Goal: Task Accomplishment & Management: Use online tool/utility

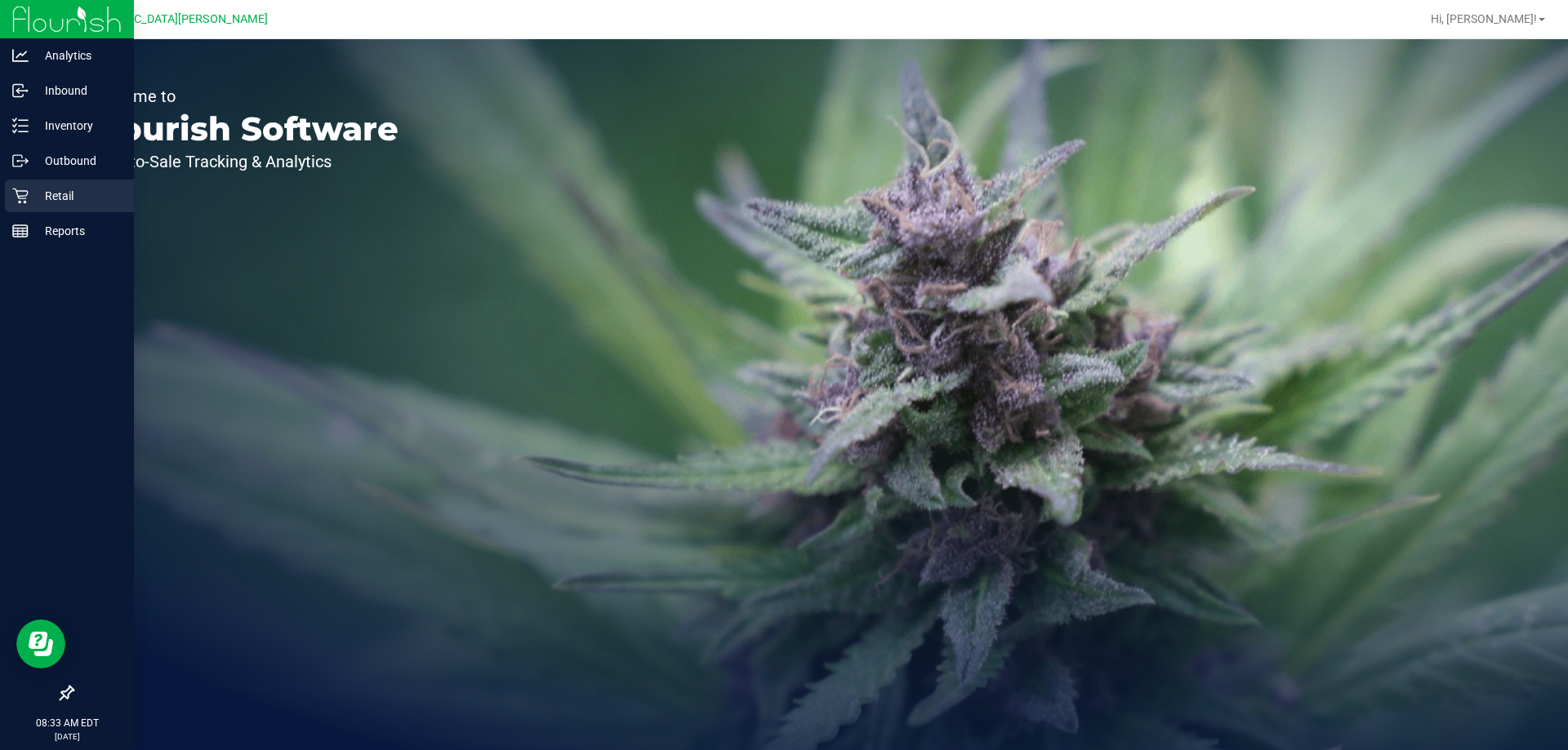
click at [24, 200] on icon at bounding box center [20, 196] width 16 height 16
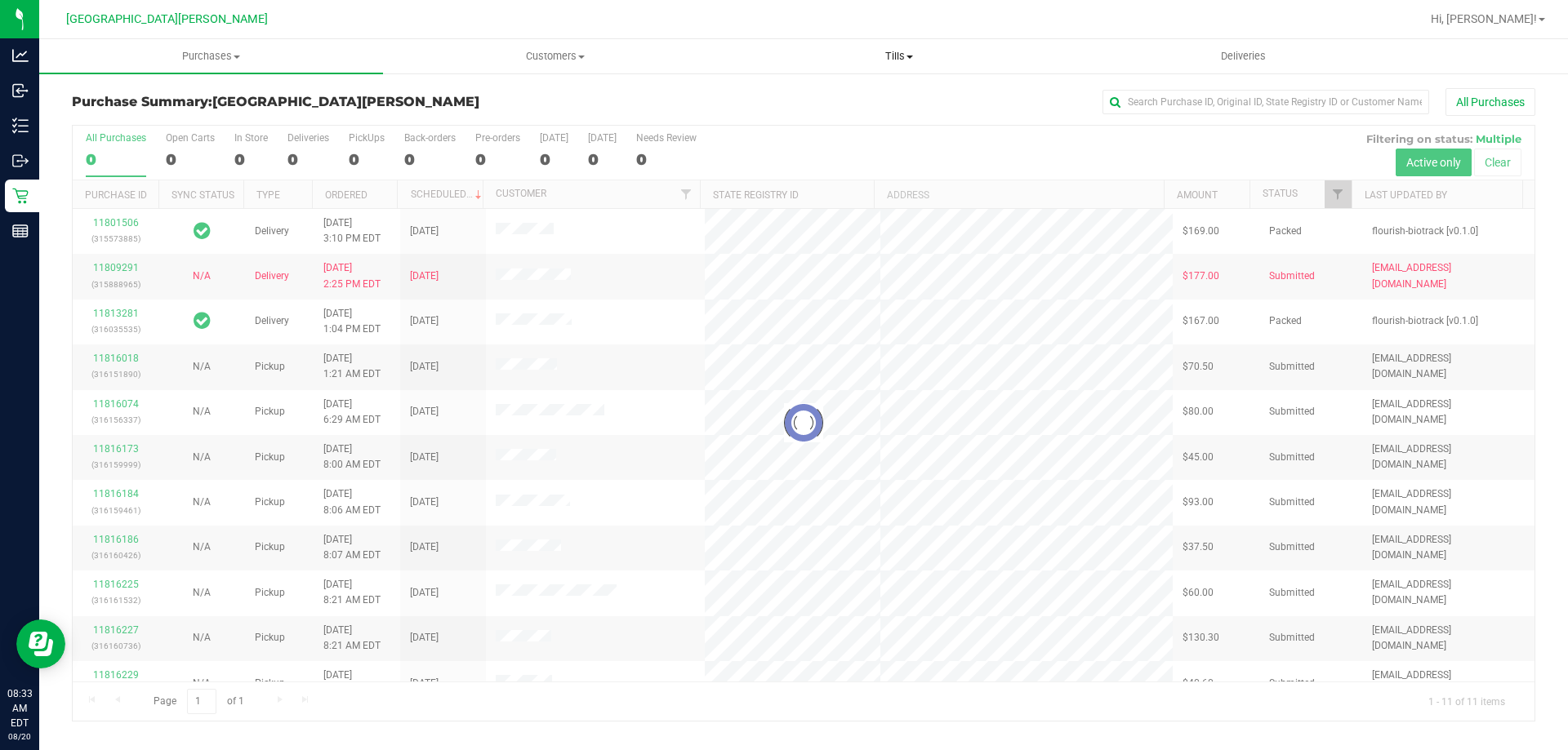
click at [904, 55] on span "Tills" at bounding box center [898, 56] width 342 height 15
click at [807, 101] on span "Manage tills" at bounding box center [781, 98] width 110 height 14
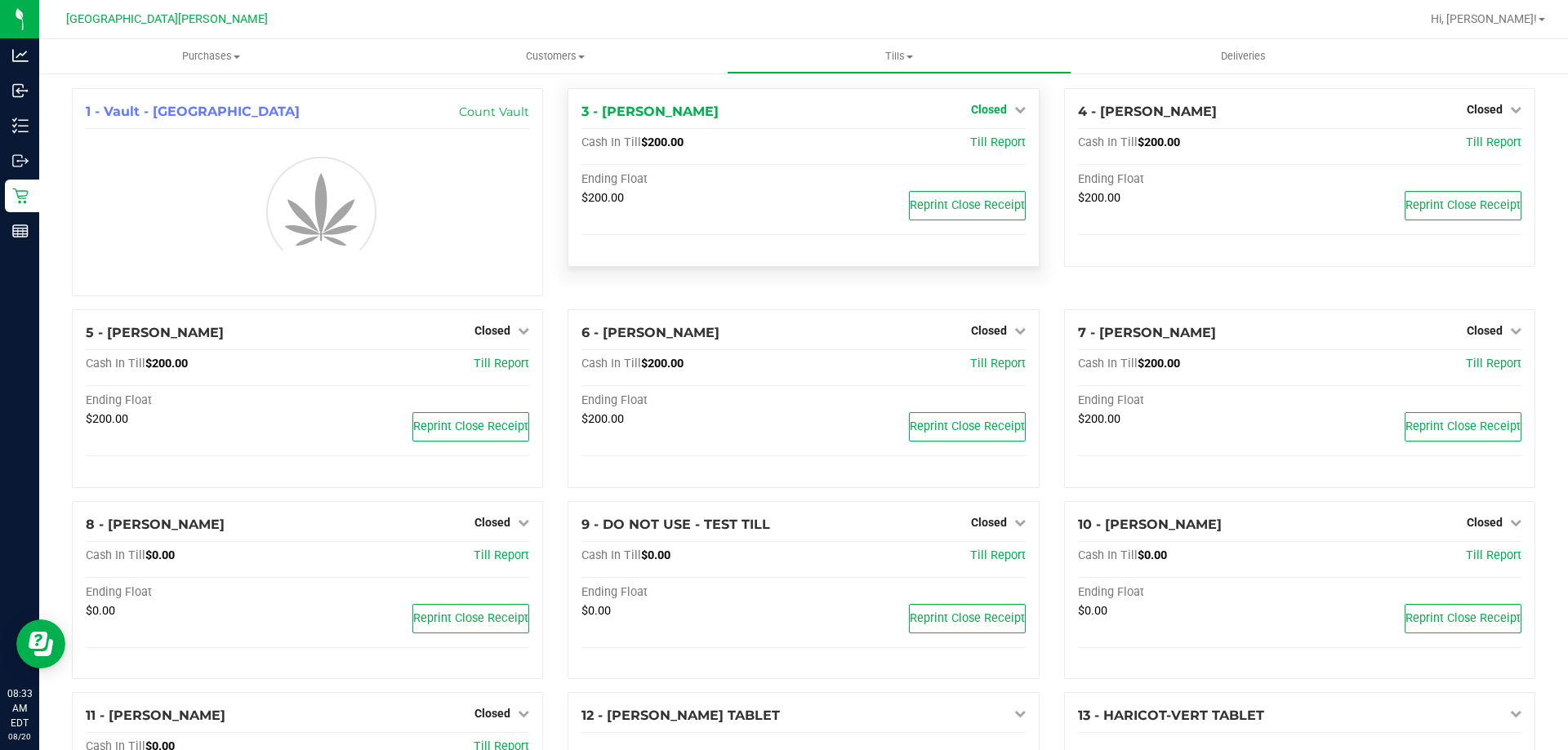
click at [989, 109] on span "Closed" at bounding box center [989, 109] width 36 height 13
click at [978, 147] on link "Open Till" at bounding box center [989, 143] width 44 height 13
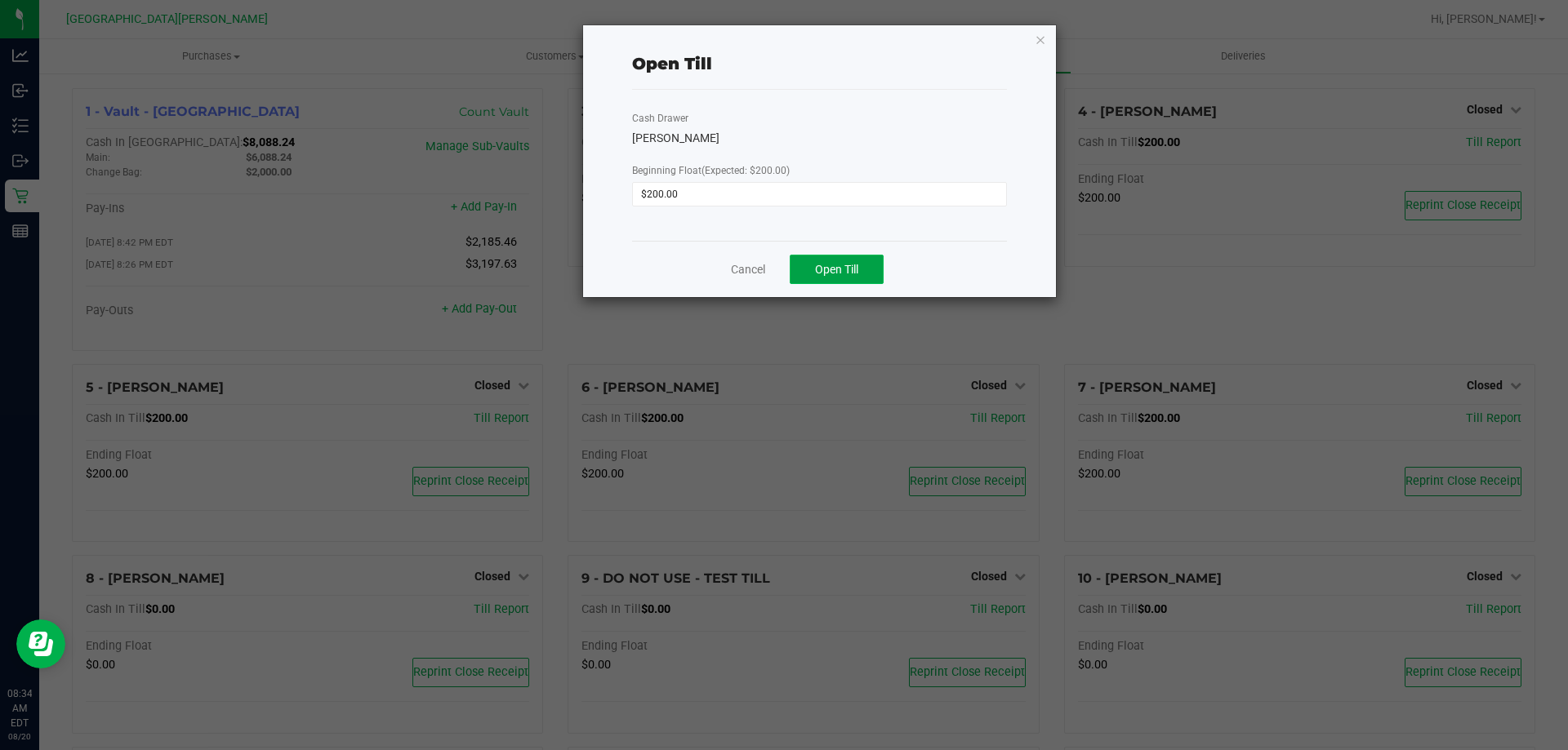
click at [842, 264] on span "Open Till" at bounding box center [837, 269] width 44 height 13
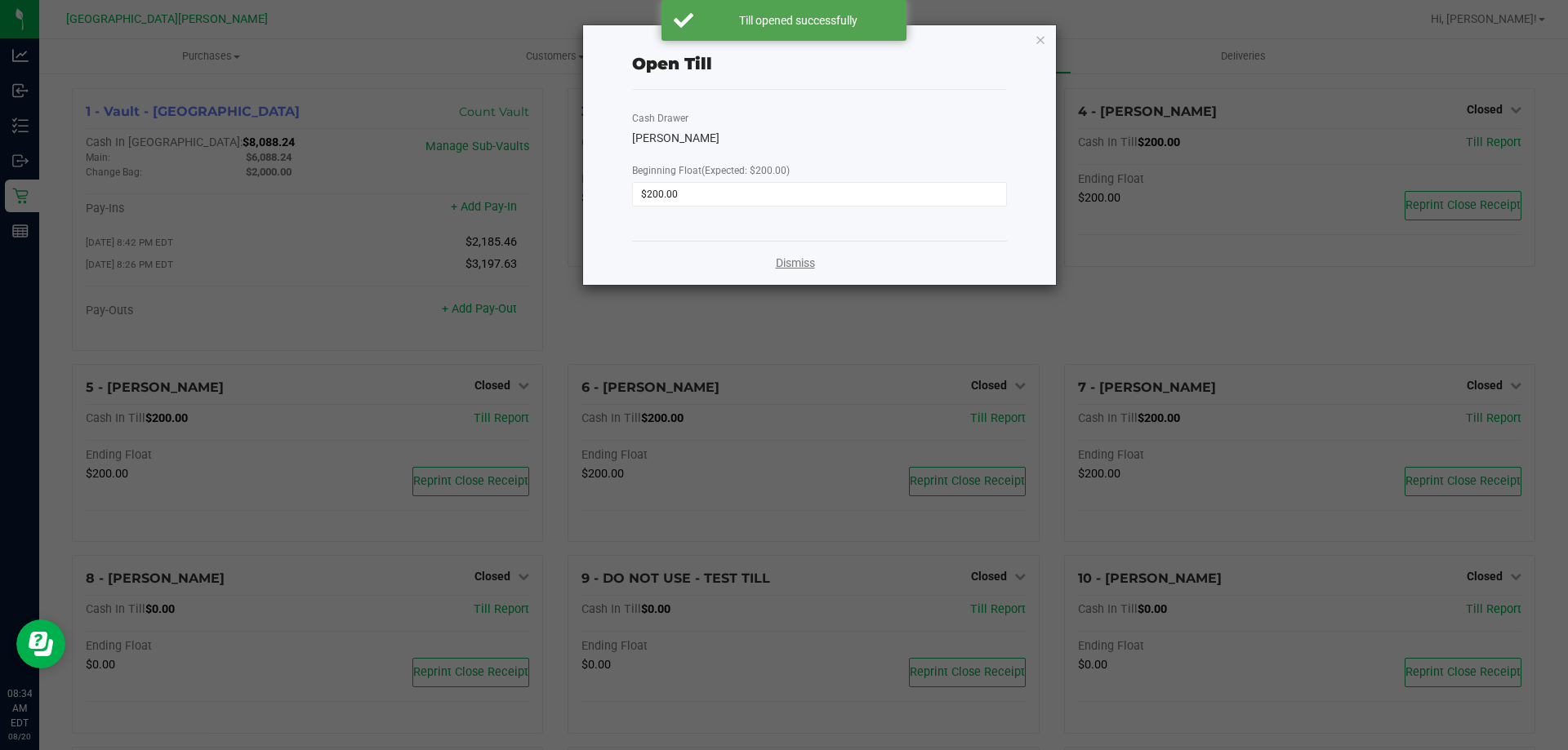
click at [806, 267] on link "Dismiss" at bounding box center [795, 262] width 39 height 17
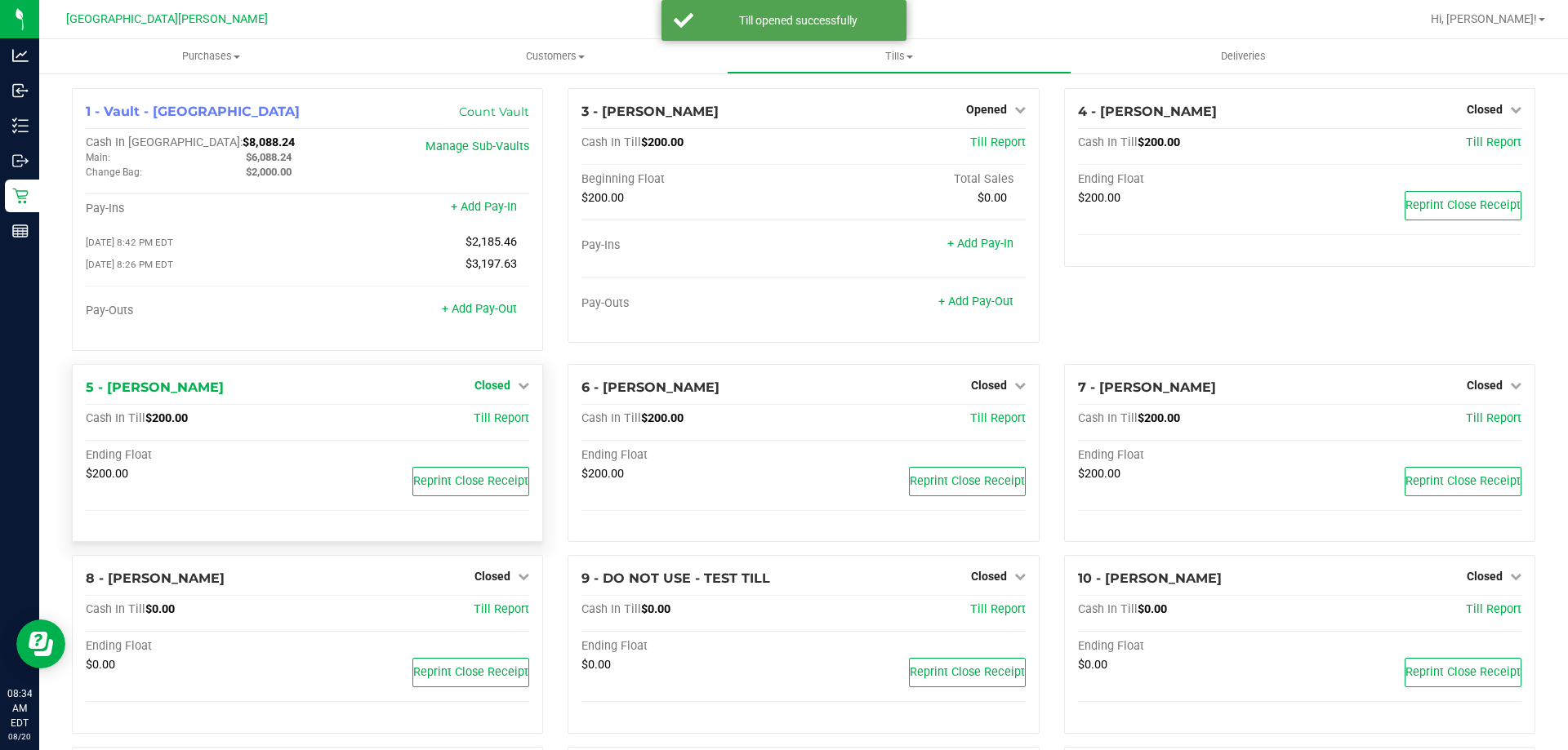
click at [499, 387] on span "Closed" at bounding box center [492, 384] width 36 height 13
click at [479, 419] on link "Open Till" at bounding box center [492, 418] width 44 height 13
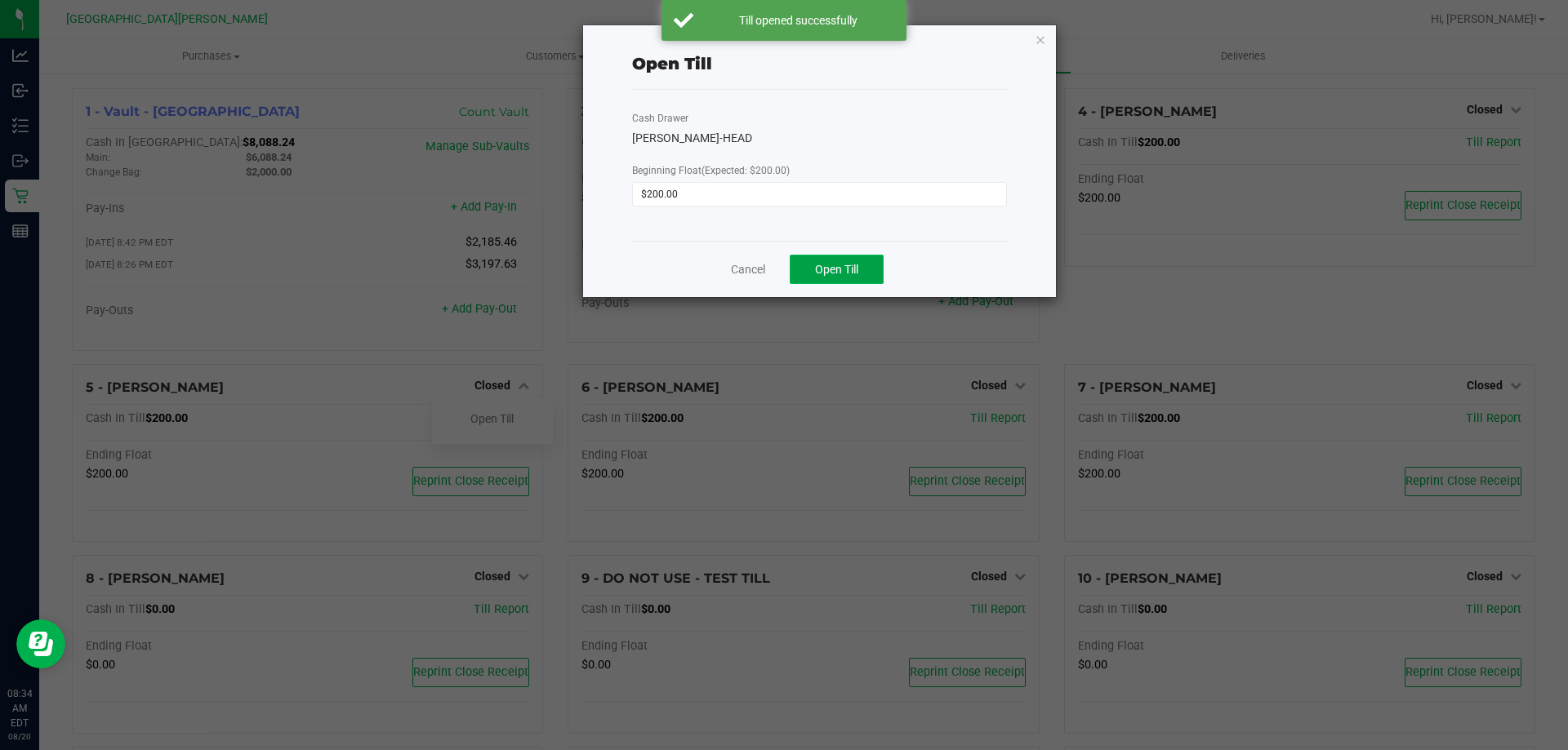
click at [845, 266] on span "Open Till" at bounding box center [837, 269] width 44 height 13
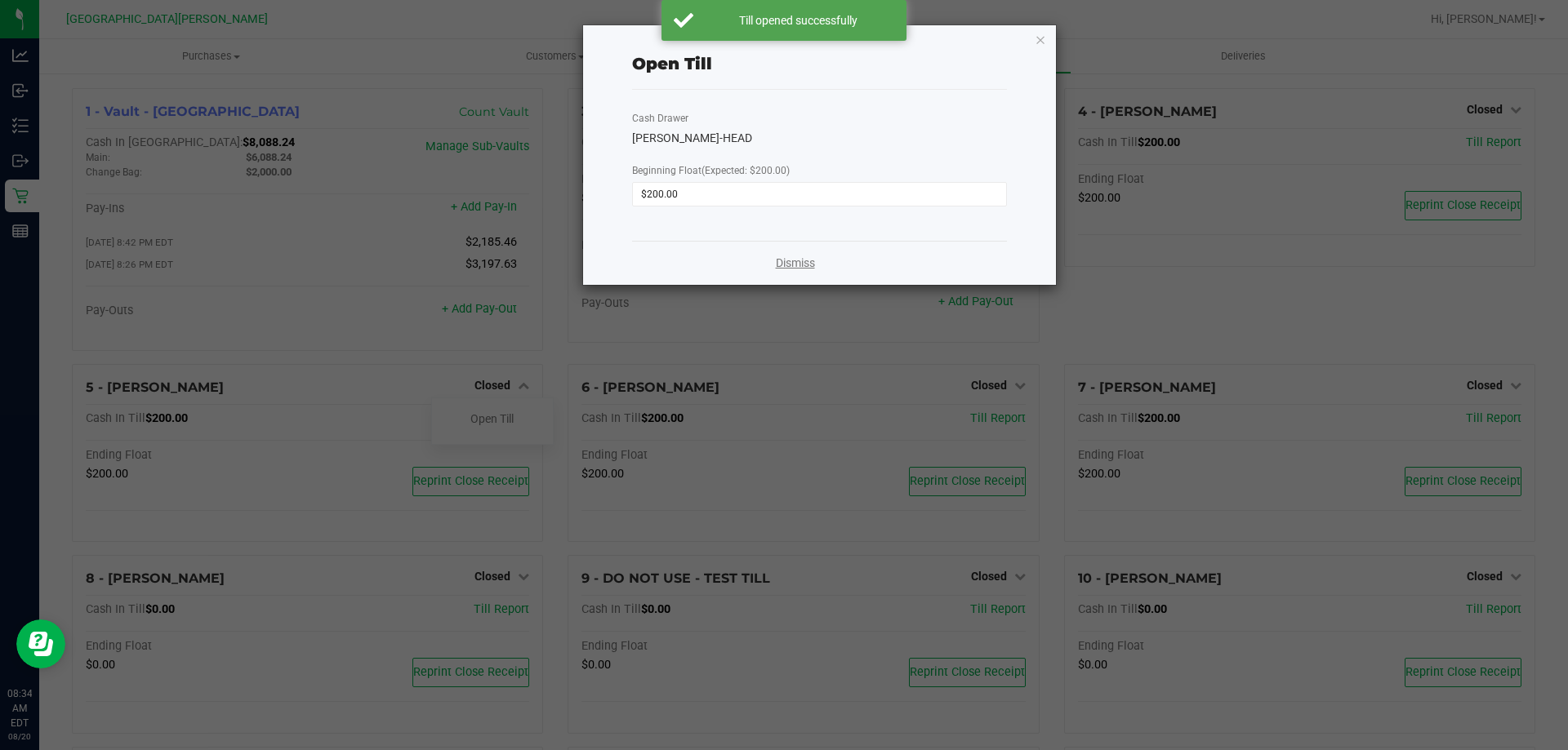
click at [795, 258] on link "Dismiss" at bounding box center [795, 262] width 39 height 17
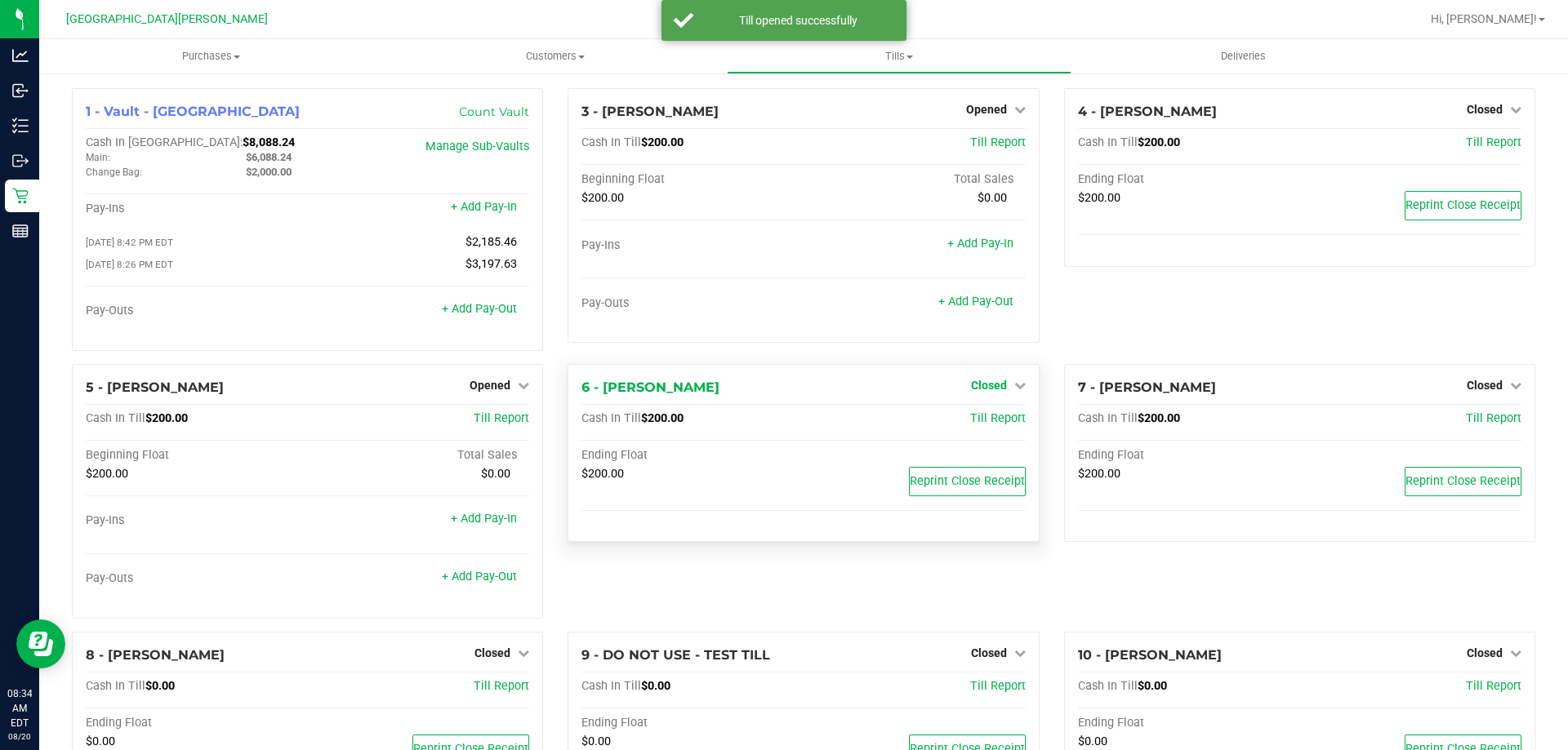
click at [978, 387] on span "Closed" at bounding box center [989, 384] width 36 height 13
click at [982, 425] on link "Open Till" at bounding box center [989, 418] width 44 height 13
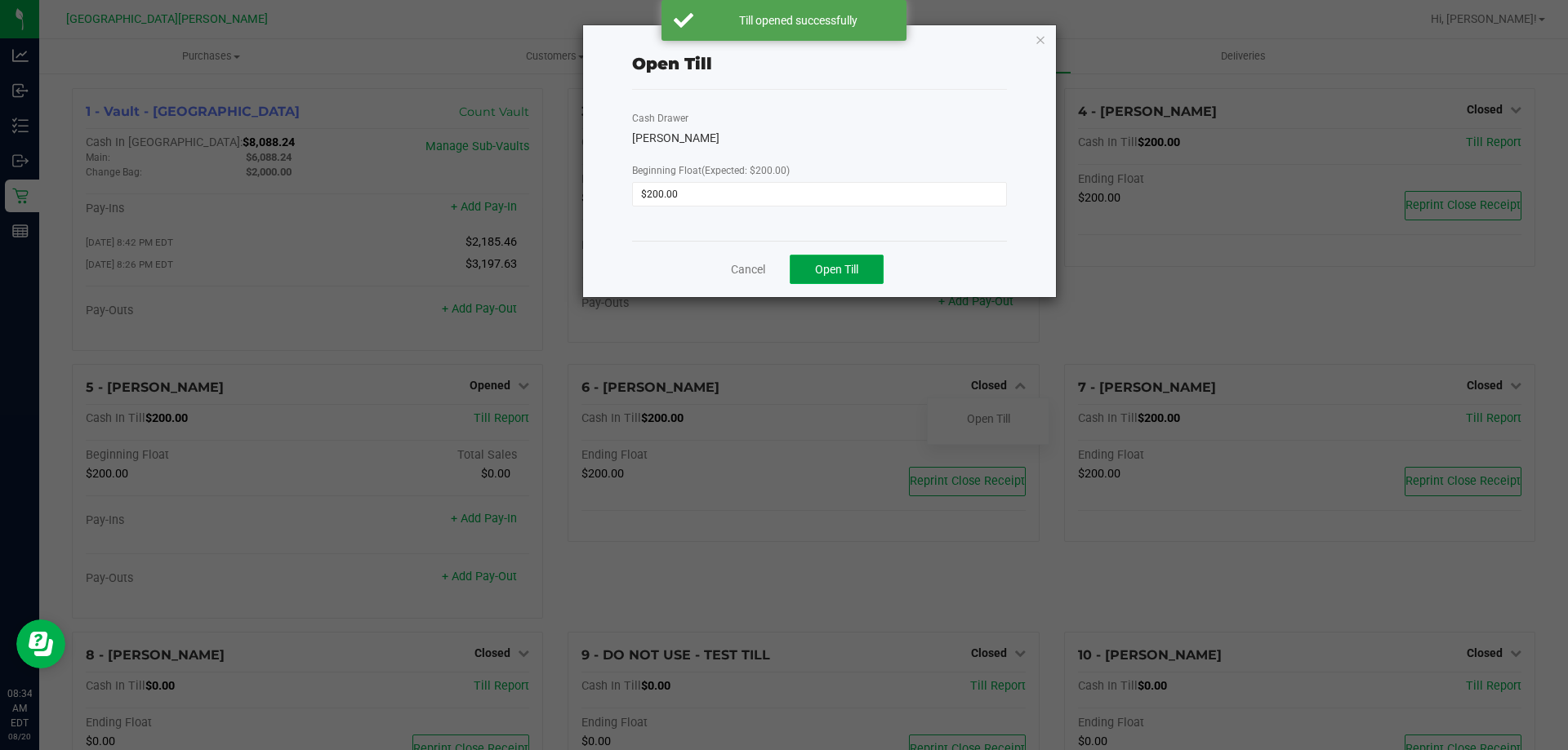
click at [871, 270] on button "Open Till" at bounding box center [837, 269] width 94 height 30
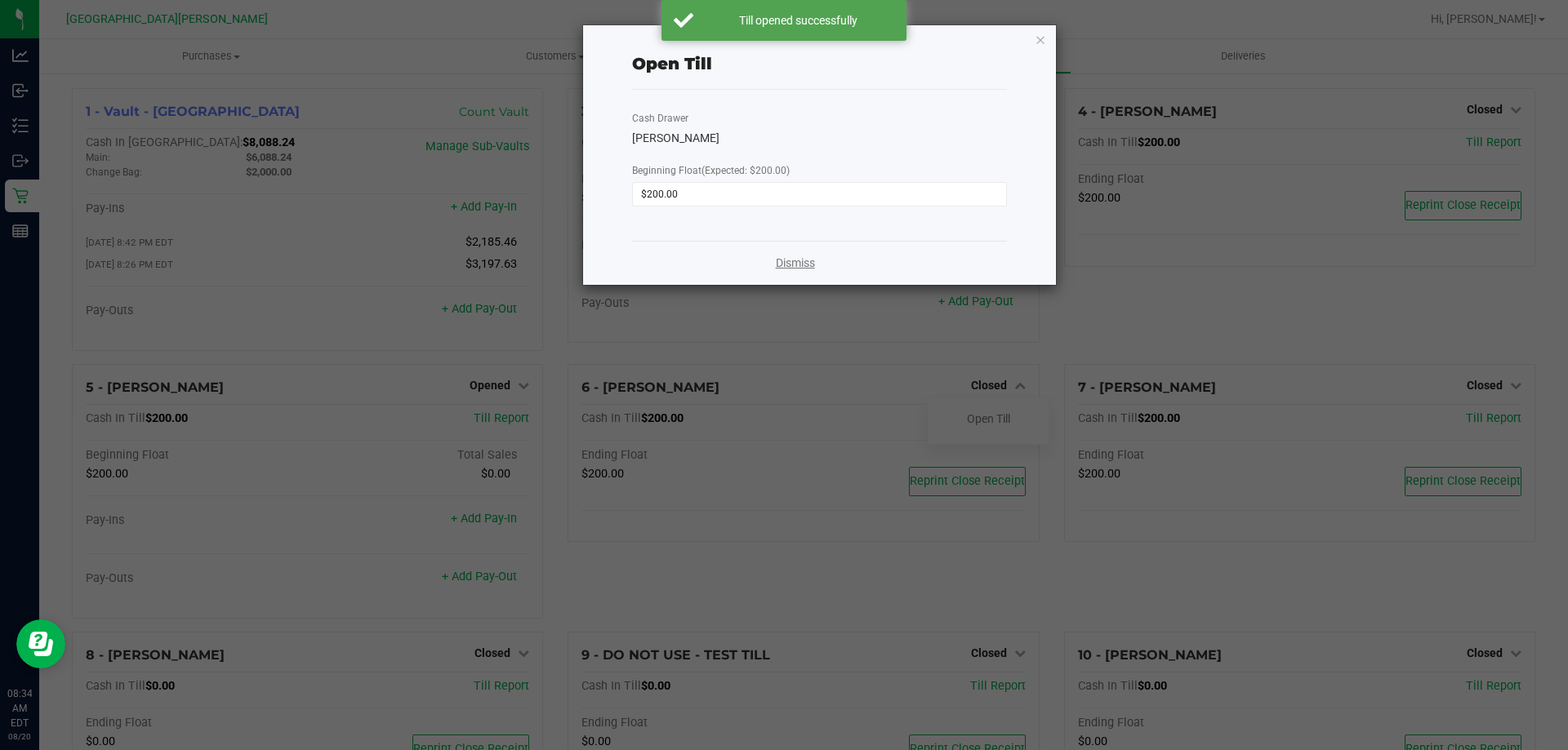
click at [795, 269] on link "Dismiss" at bounding box center [795, 262] width 39 height 17
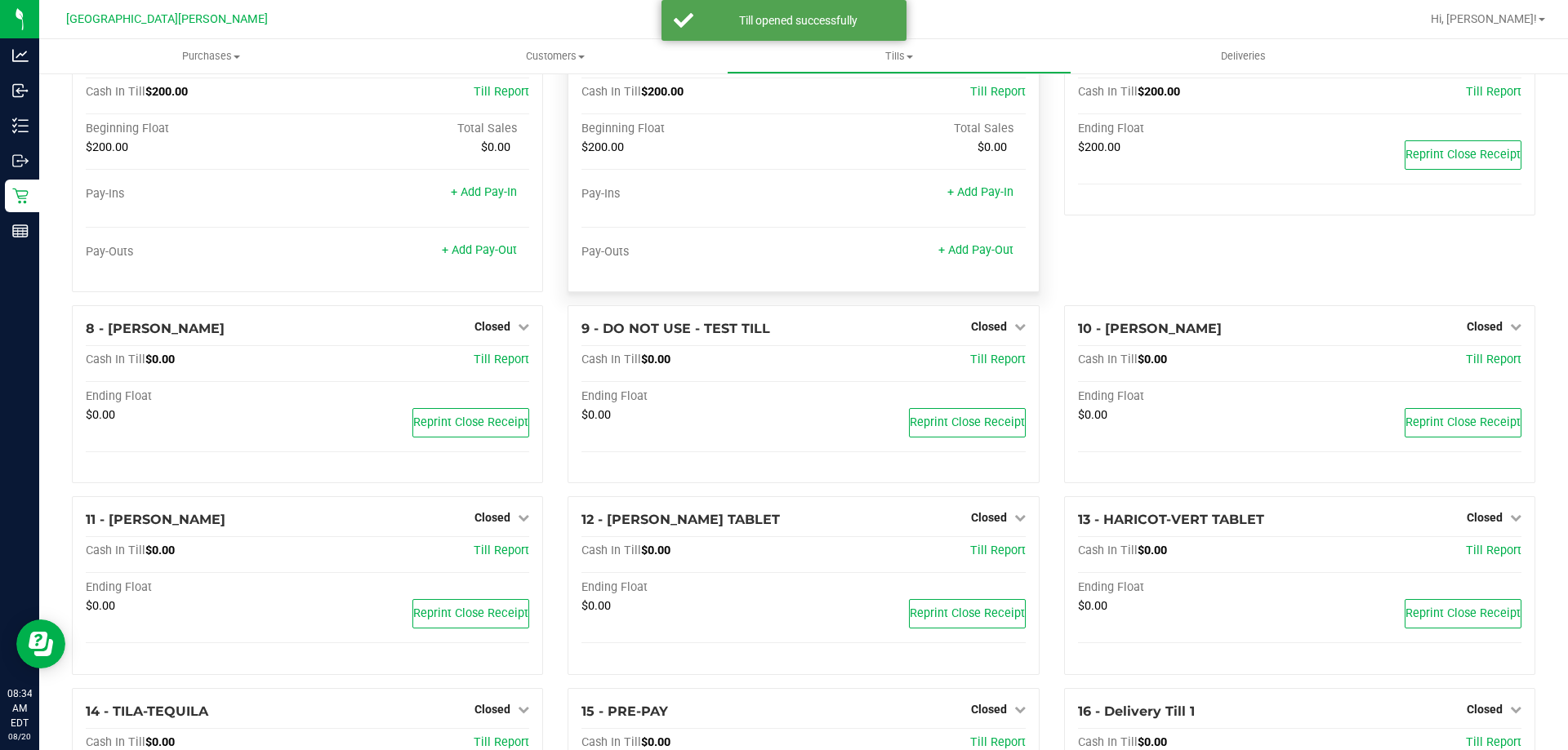
scroll to position [475, 0]
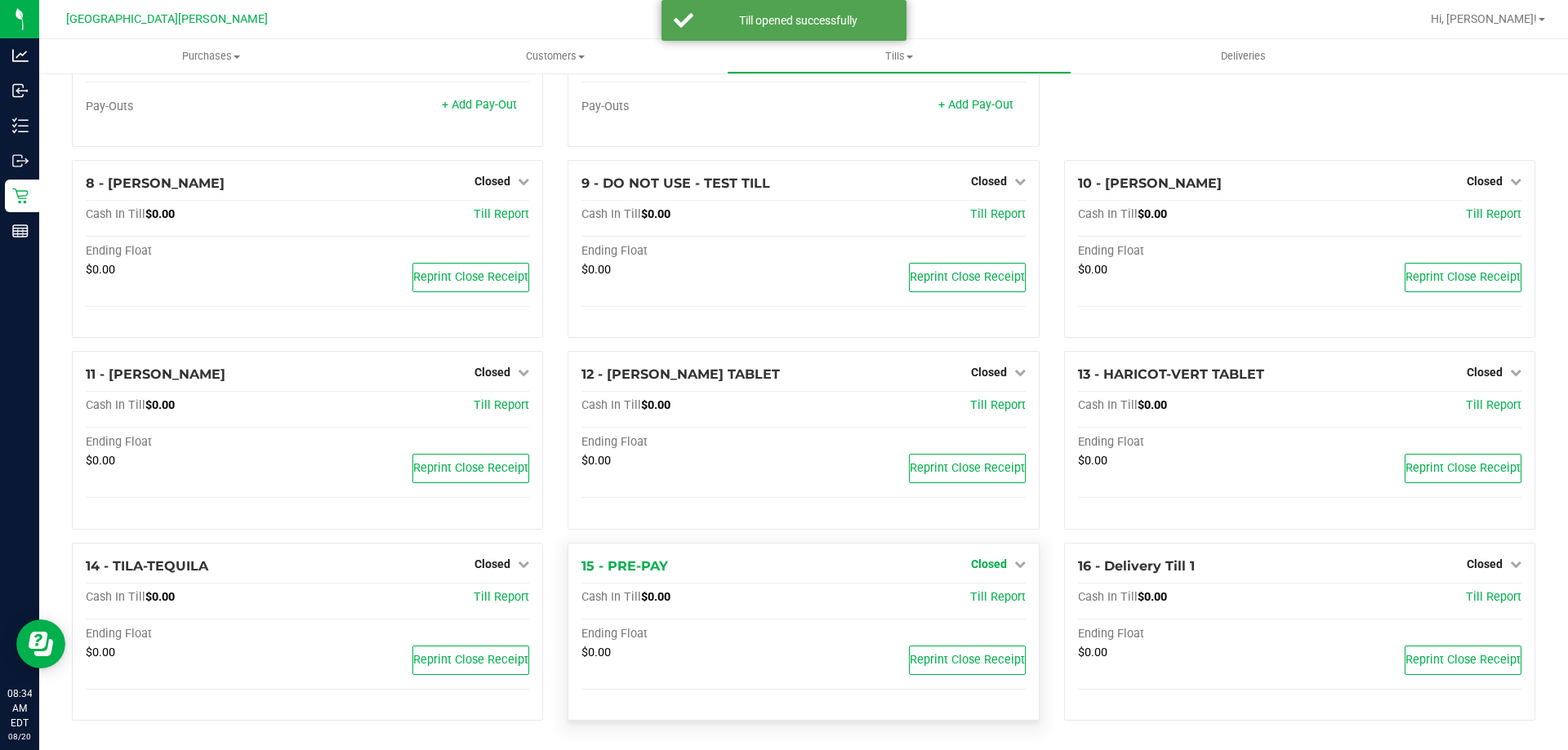
click at [989, 564] on span "Closed" at bounding box center [989, 563] width 36 height 13
click at [986, 600] on link "Open Till" at bounding box center [989, 597] width 44 height 13
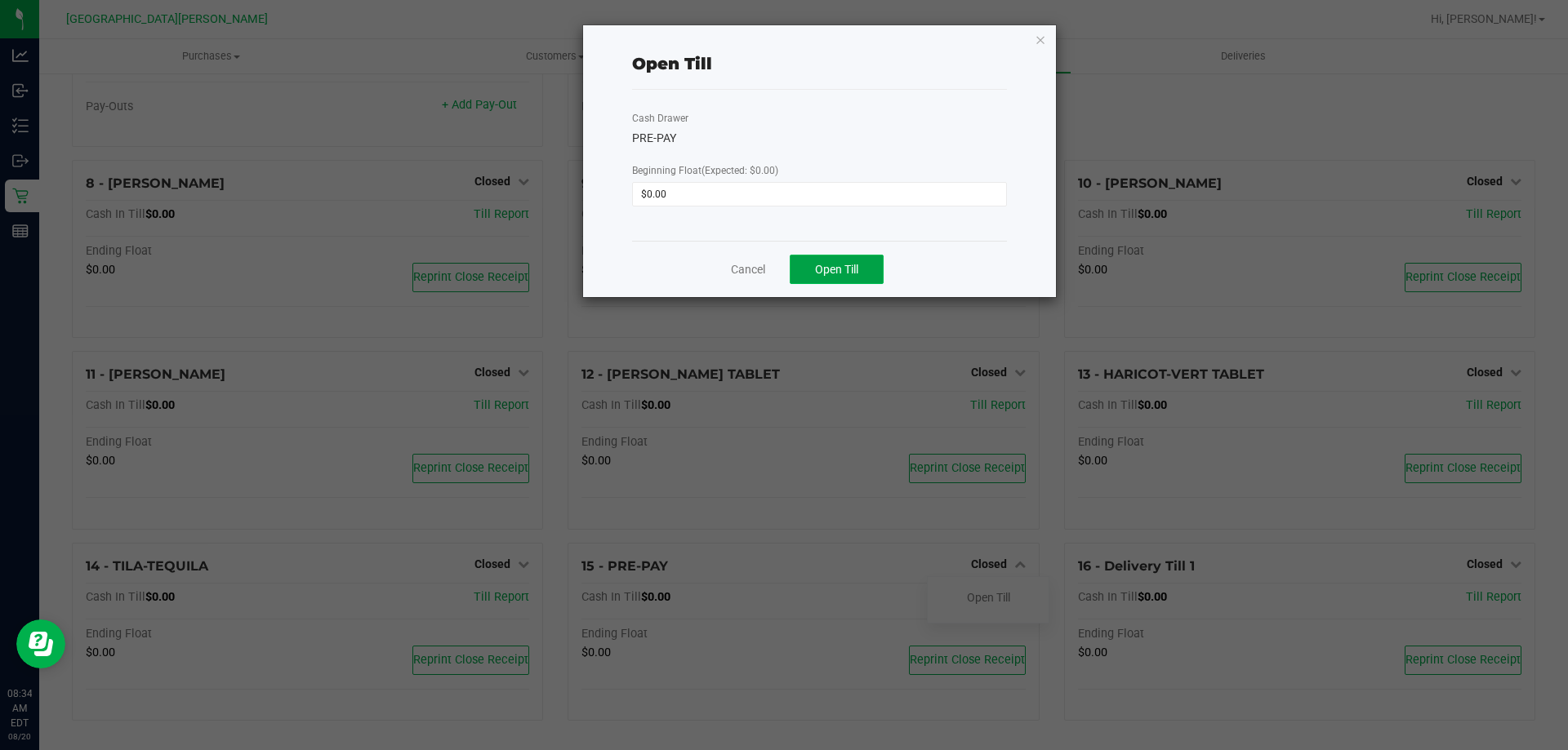
click at [838, 263] on span "Open Till" at bounding box center [837, 269] width 44 height 13
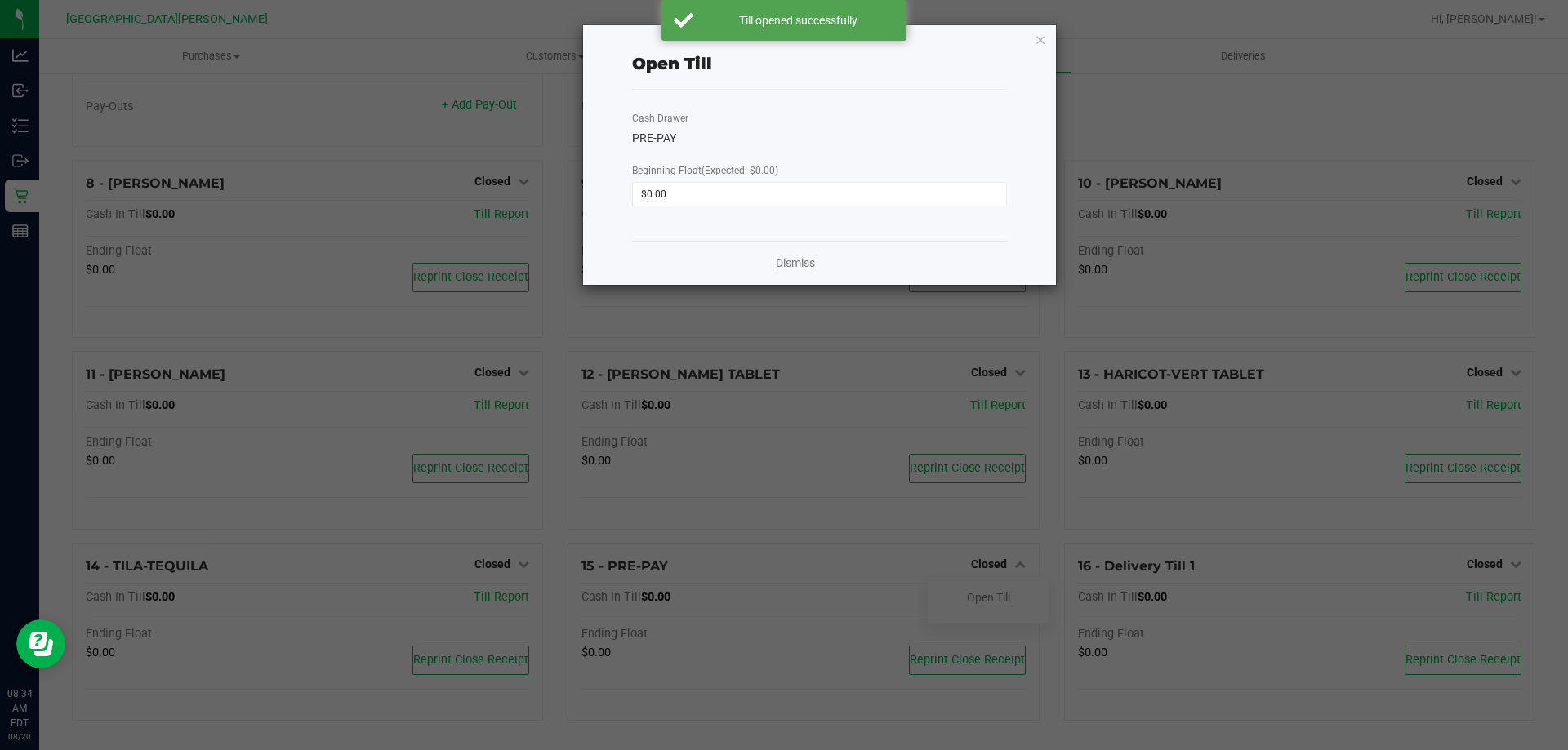
click at [794, 264] on link "Dismiss" at bounding box center [795, 262] width 39 height 17
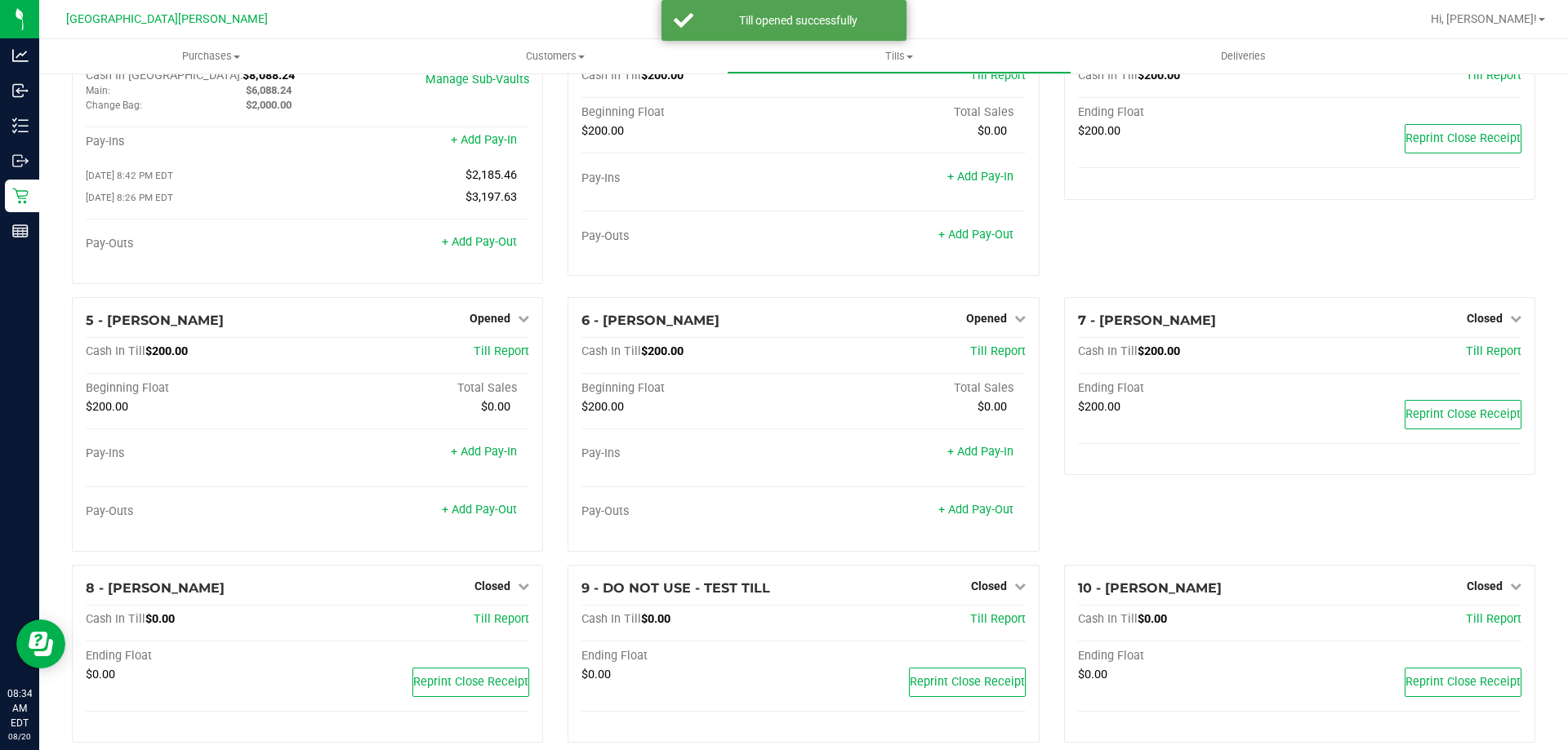
scroll to position [0, 0]
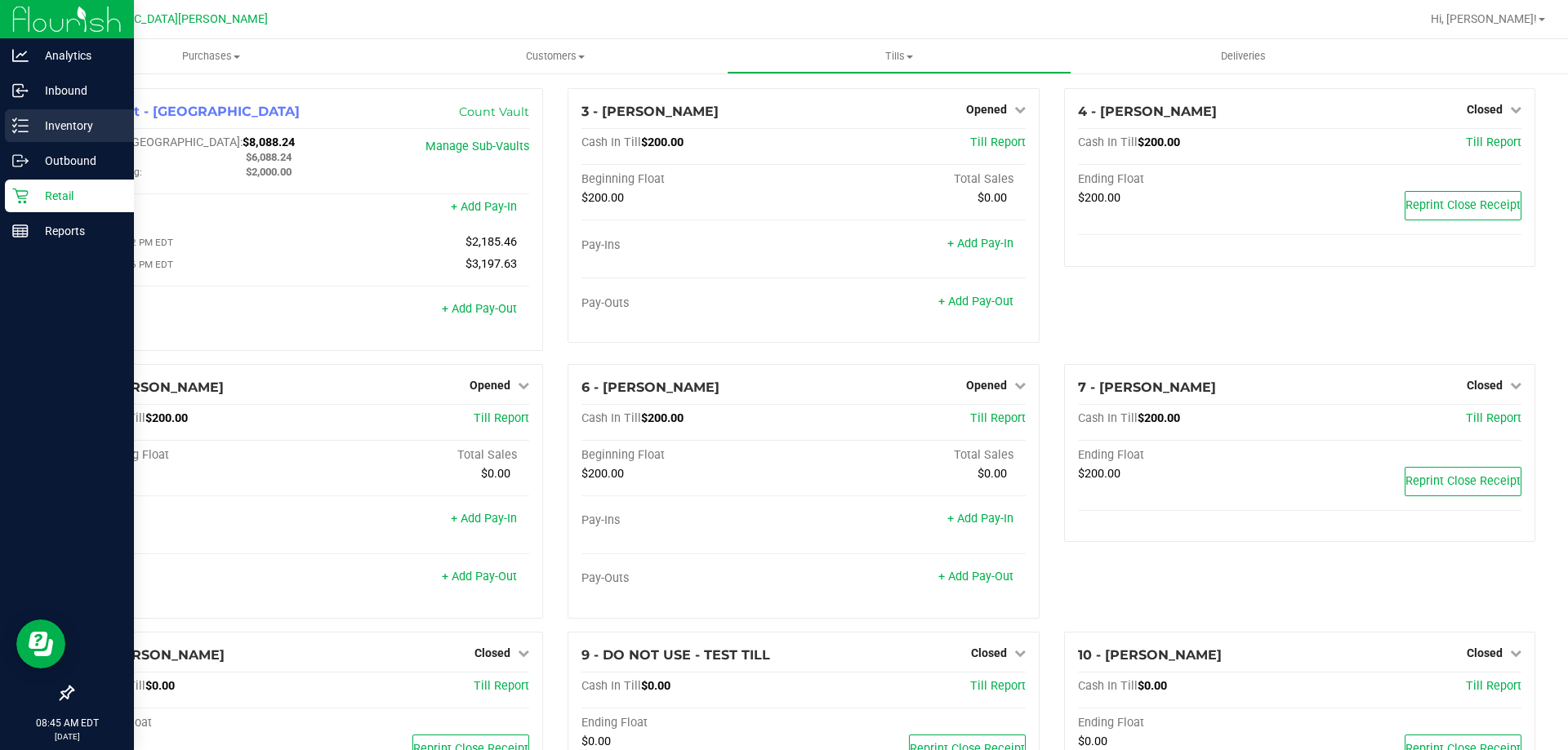
click at [74, 124] on p "Inventory" at bounding box center [78, 126] width 98 height 20
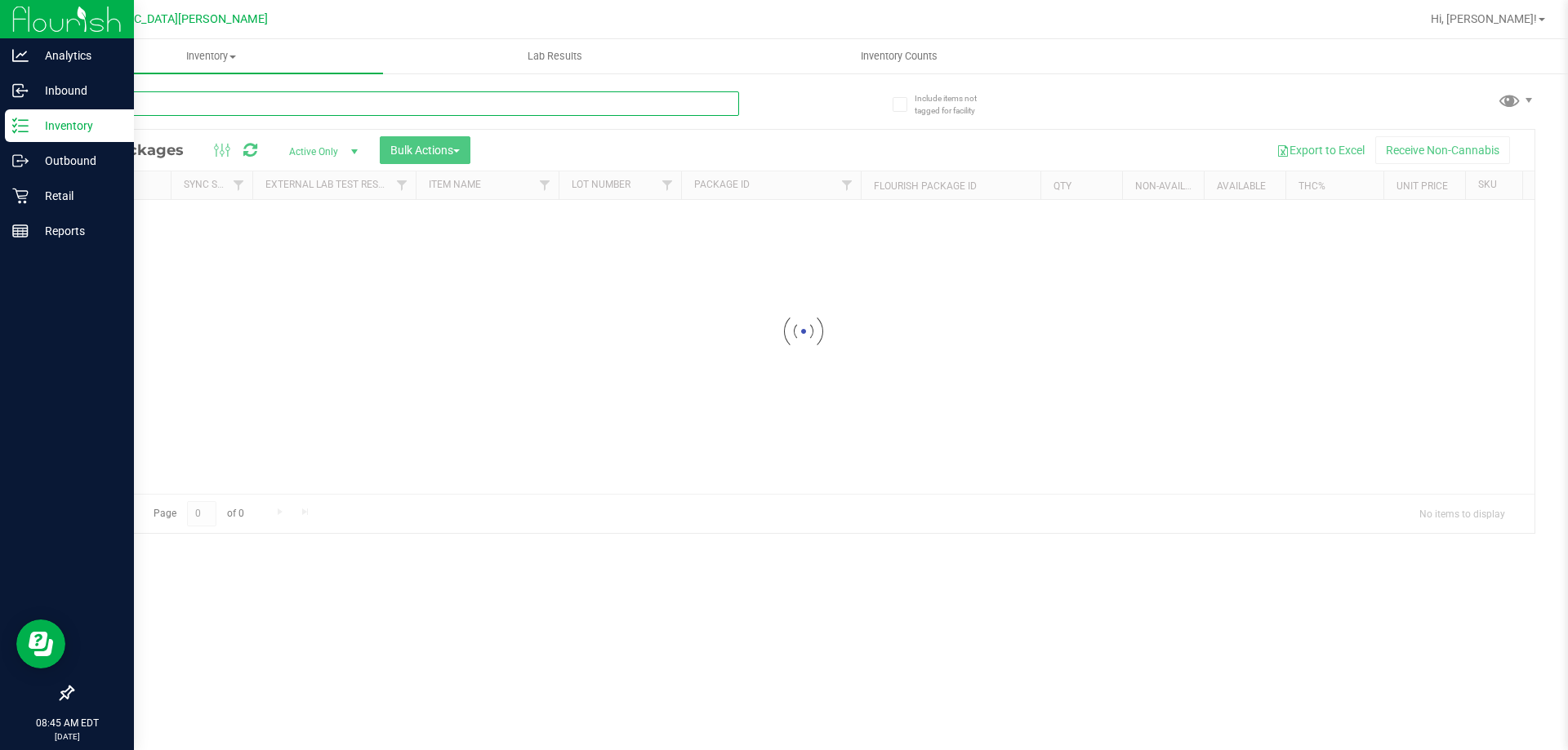
click at [306, 98] on input "text" at bounding box center [404, 103] width 667 height 25
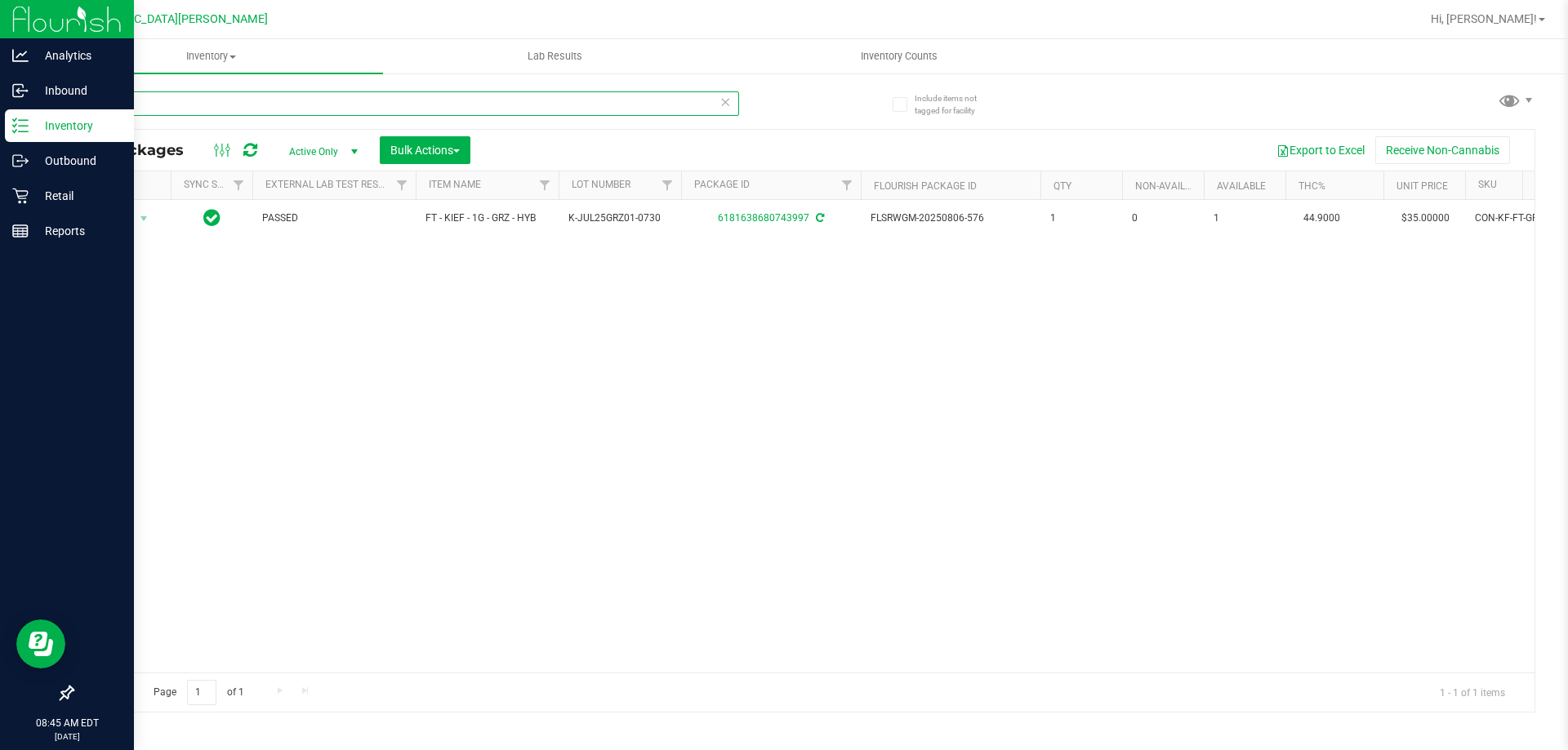
type input "grz"
